Goal: Check status

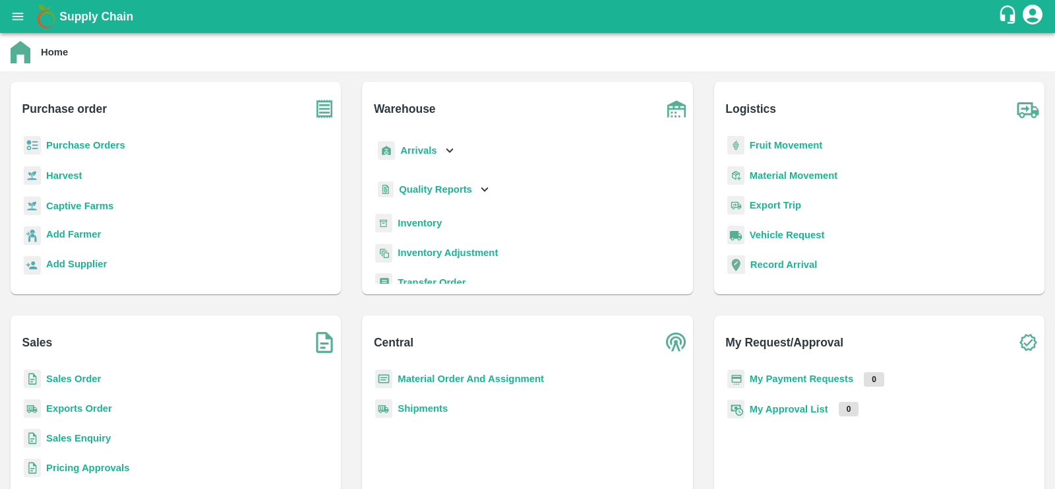
click at [78, 375] on b "Sales Order" at bounding box center [73, 378] width 55 height 11
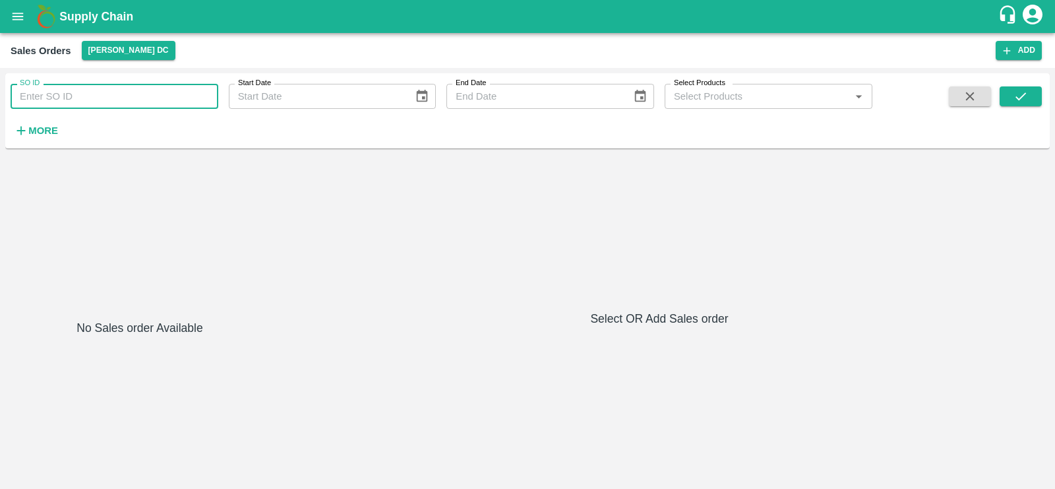
click at [95, 100] on input "SO ID" at bounding box center [115, 96] width 208 height 25
paste input "SO-590954"
type input "S"
paste input "text"
type input "590954"
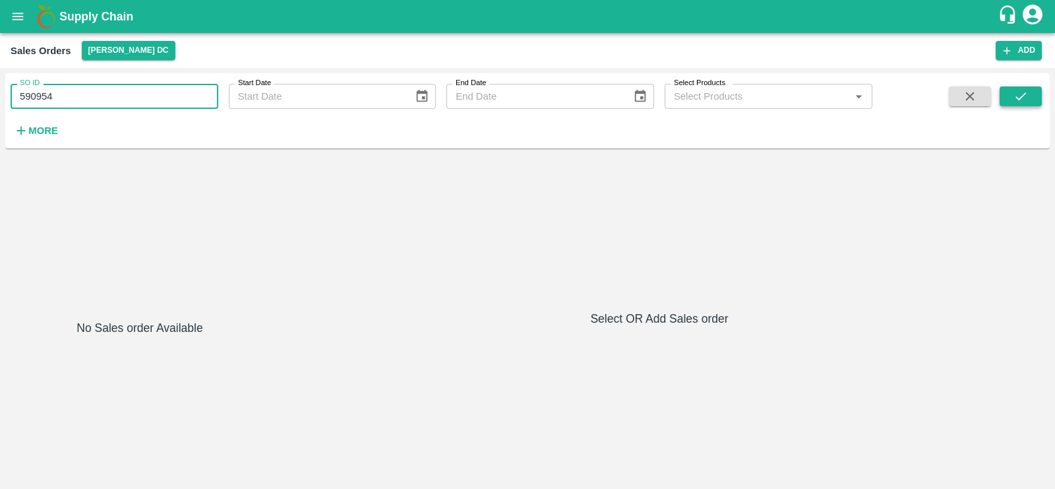
click at [1028, 98] on button "submit" at bounding box center [1021, 96] width 42 height 20
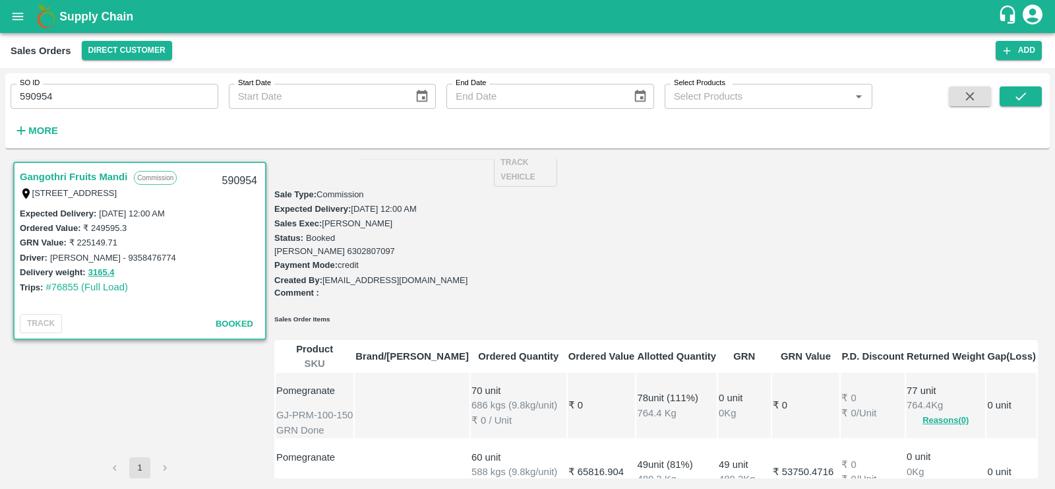
scroll to position [223, 0]
